Goal: Understand process/instructions

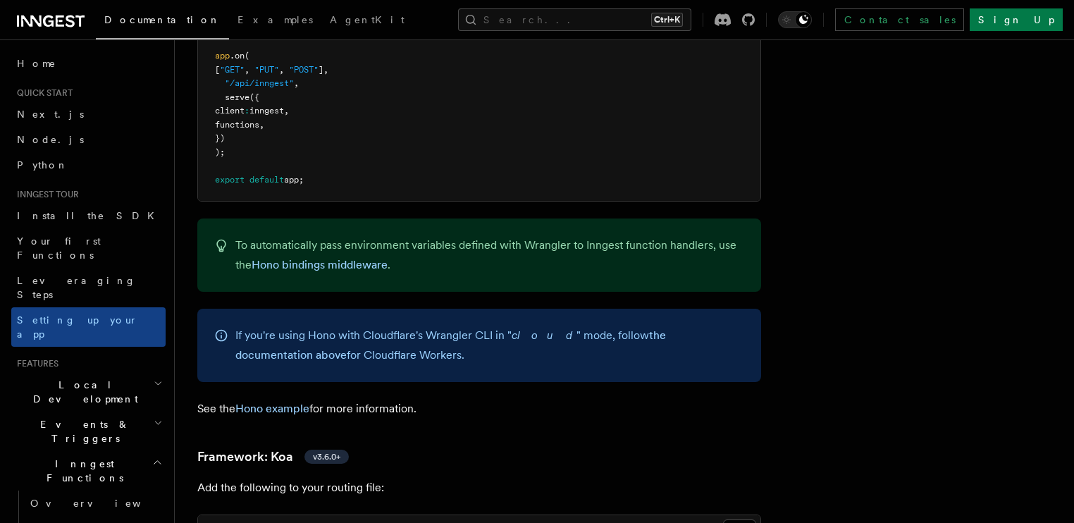
scroll to position [4707, 0]
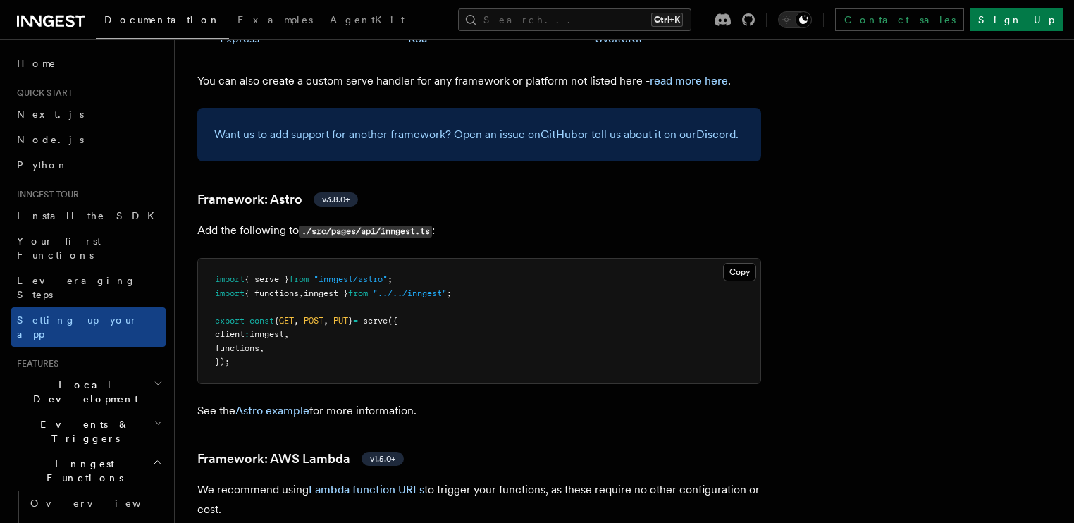
scroll to position [1094, 0]
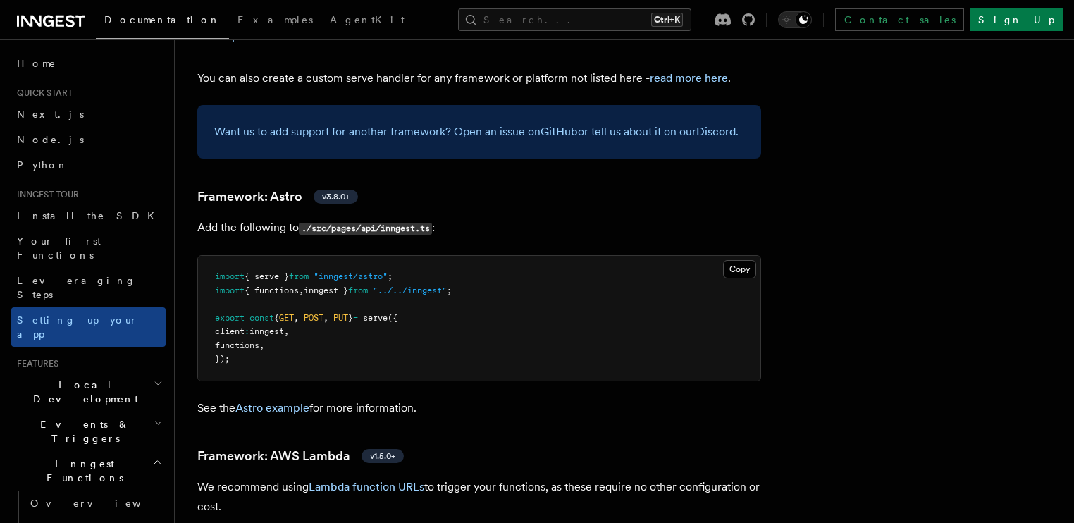
click at [389, 256] on pre "import { serve } from "inngest/astro" ; import { functions , inngest } from "..…" at bounding box center [479, 318] width 562 height 125
click at [348, 313] on span "PUT" at bounding box center [340, 318] width 15 height 10
copy span "PUT"
